Goal: Check status: Check status

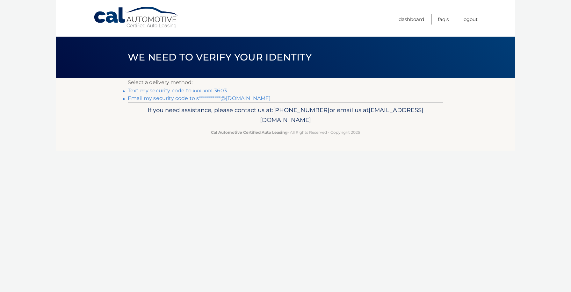
click at [169, 90] on link "Text my security code to xxx-xxx-3603" at bounding box center [177, 91] width 99 height 6
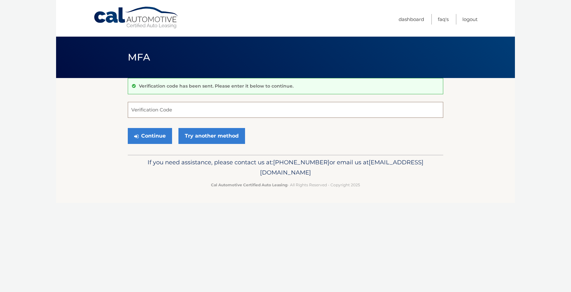
click at [180, 113] on input "Verification Code" at bounding box center [286, 110] width 316 height 16
type input "849623"
click at [158, 136] on button "Continue" at bounding box center [150, 136] width 44 height 16
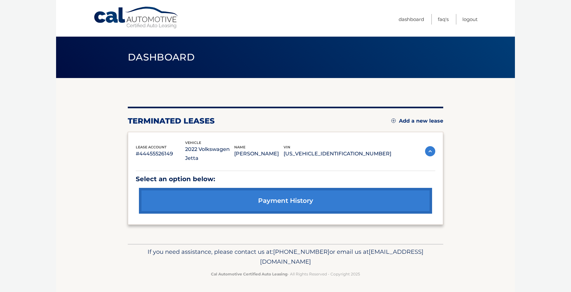
click at [431, 146] on img at bounding box center [430, 151] width 10 height 10
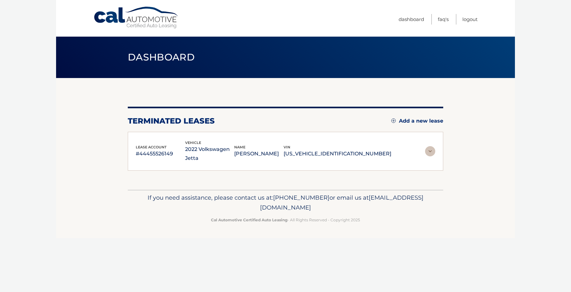
click at [431, 146] on img at bounding box center [430, 151] width 10 height 10
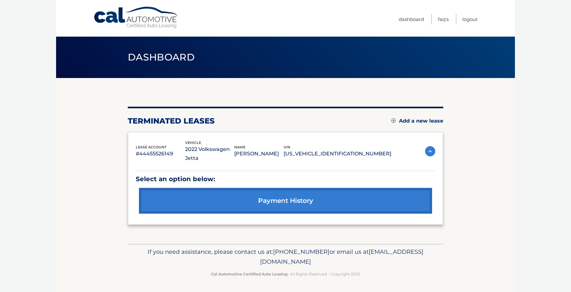
click at [160, 150] on p "#44455526149" at bounding box center [160, 154] width 49 height 9
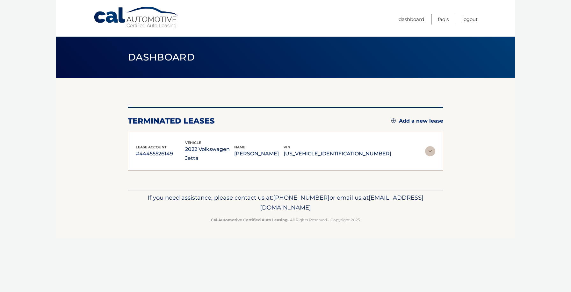
click at [163, 150] on p "#44455526149" at bounding box center [160, 154] width 49 height 9
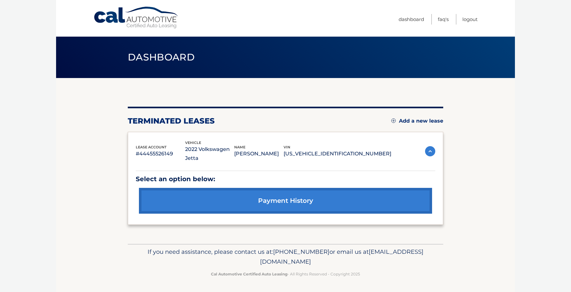
click at [223, 188] on link "payment history" at bounding box center [285, 201] width 293 height 26
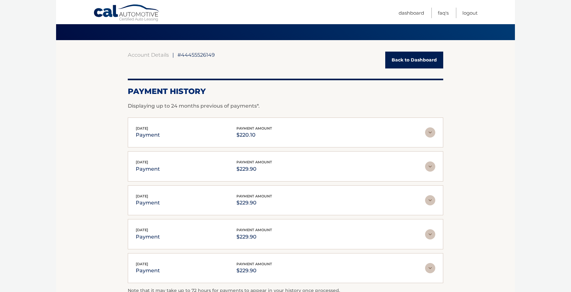
scroll to position [27, 0]
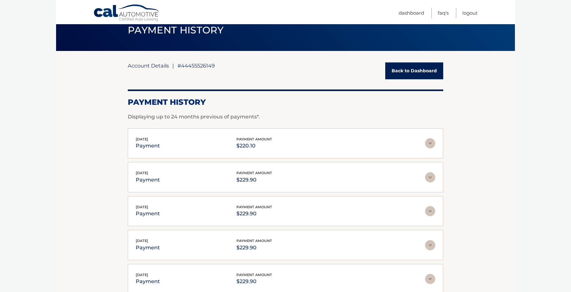
click at [153, 66] on link "Account Details" at bounding box center [148, 65] width 41 height 6
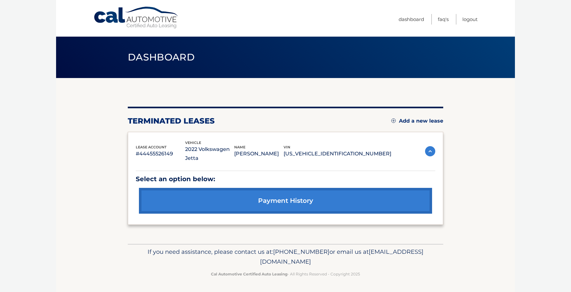
click at [158, 150] on p "#44455526149" at bounding box center [160, 154] width 49 height 9
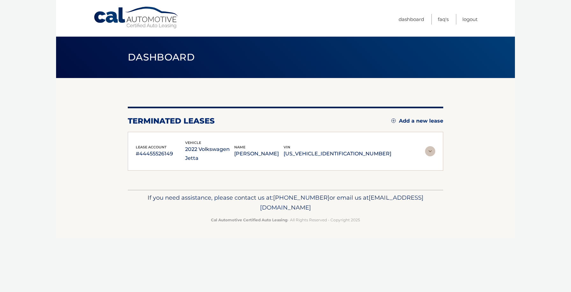
click at [158, 150] on p "#44455526149" at bounding box center [160, 154] width 49 height 9
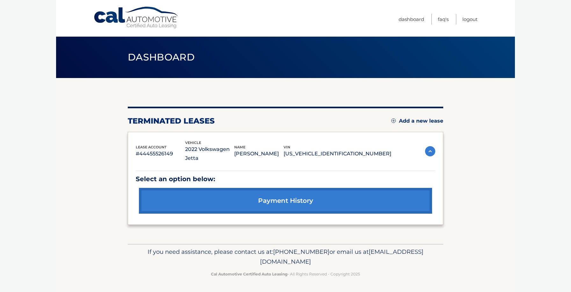
click at [209, 190] on link "payment history" at bounding box center [285, 201] width 293 height 26
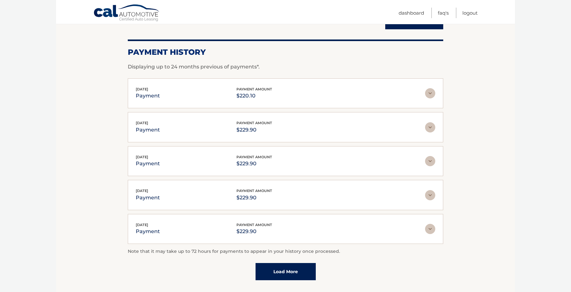
scroll to position [77, 0]
click at [196, 96] on div "[DATE] payment payment amount $220.10" at bounding box center [280, 94] width 289 height 14
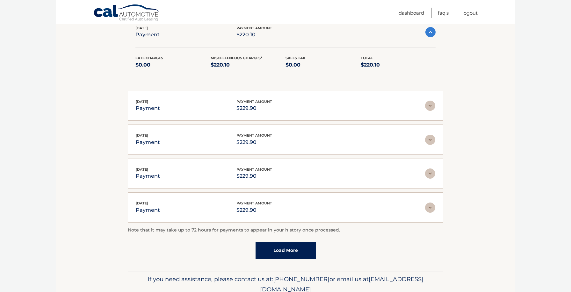
scroll to position [165, 0]
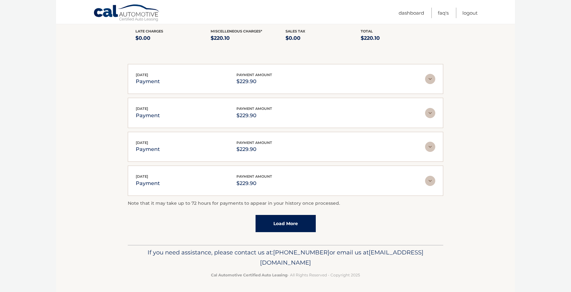
click at [274, 222] on link "Load More" at bounding box center [286, 223] width 60 height 17
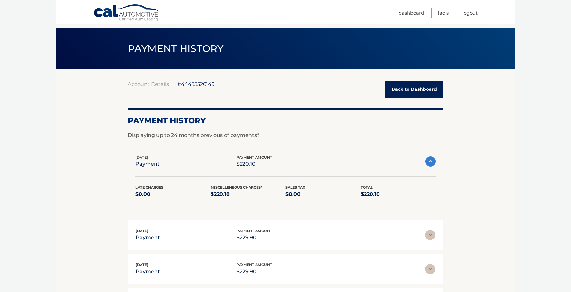
scroll to position [0, 0]
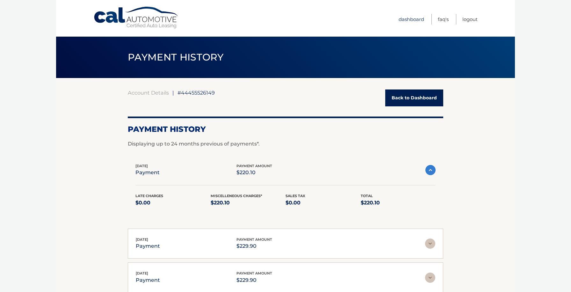
click at [414, 22] on link "Dashboard" at bounding box center [412, 19] width 26 height 11
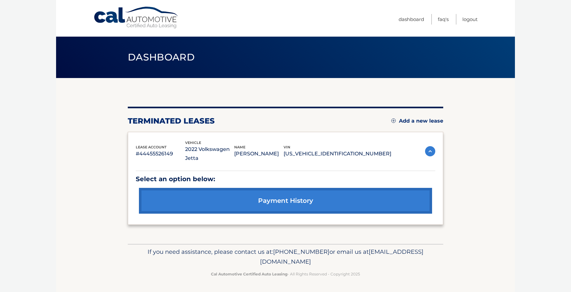
click at [277, 151] on p "GEORGE DEEB" at bounding box center [258, 154] width 49 height 9
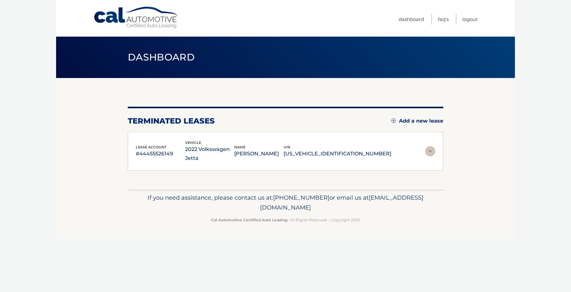
click at [235, 149] on p "2022 Volkswagen Jetta" at bounding box center [209, 154] width 49 height 18
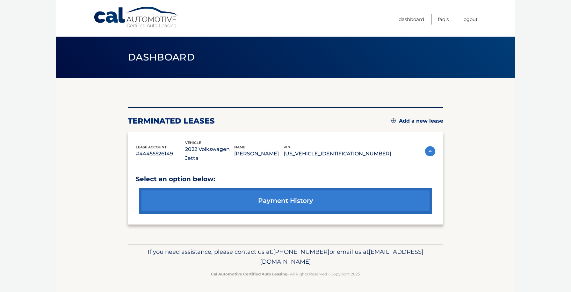
click at [159, 152] on p "#44455526149" at bounding box center [160, 154] width 49 height 9
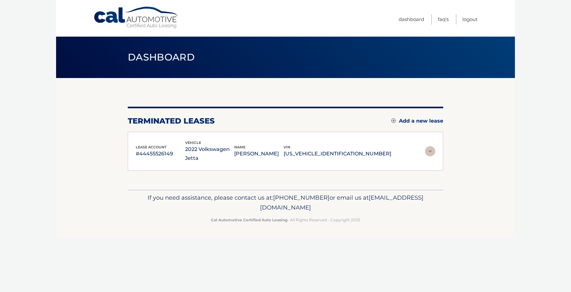
click at [159, 152] on p "#44455526149" at bounding box center [160, 154] width 49 height 9
